Goal: Transaction & Acquisition: Obtain resource

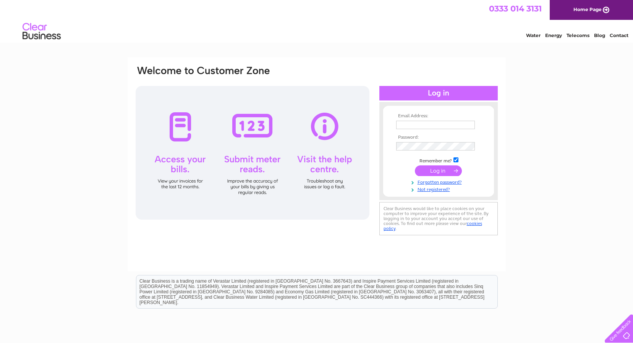
click at [354, 124] on input "text" at bounding box center [435, 125] width 79 height 8
paste input "[PERSON_NAME][EMAIL_ADDRESS][DOMAIN_NAME][PERSON_NAME]"
type input "[PERSON_NAME][EMAIL_ADDRESS][DOMAIN_NAME][PERSON_NAME]"
click at [354, 172] on input "submit" at bounding box center [438, 171] width 47 height 11
click at [354, 171] on input "submit" at bounding box center [438, 170] width 47 height 11
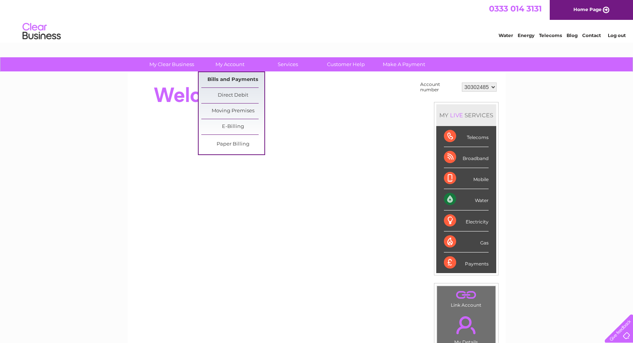
click at [239, 75] on link "Bills and Payments" at bounding box center [232, 79] width 63 height 15
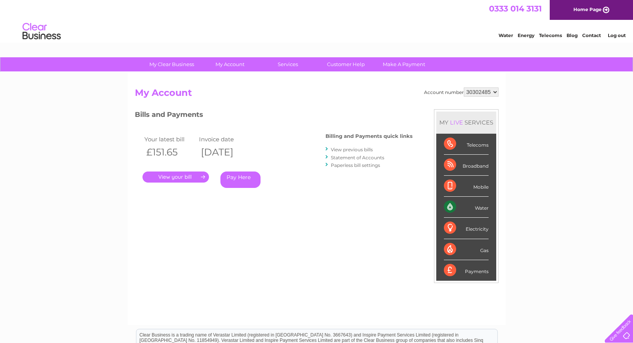
click at [178, 175] on link "." at bounding box center [175, 176] width 66 height 11
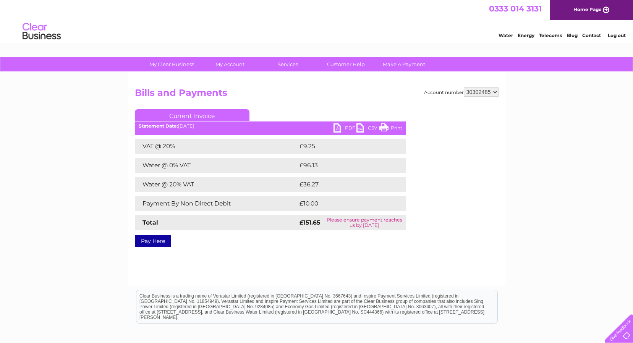
click at [345, 126] on link "PDF" at bounding box center [344, 128] width 23 height 11
